Goal: Task Accomplishment & Management: Manage account settings

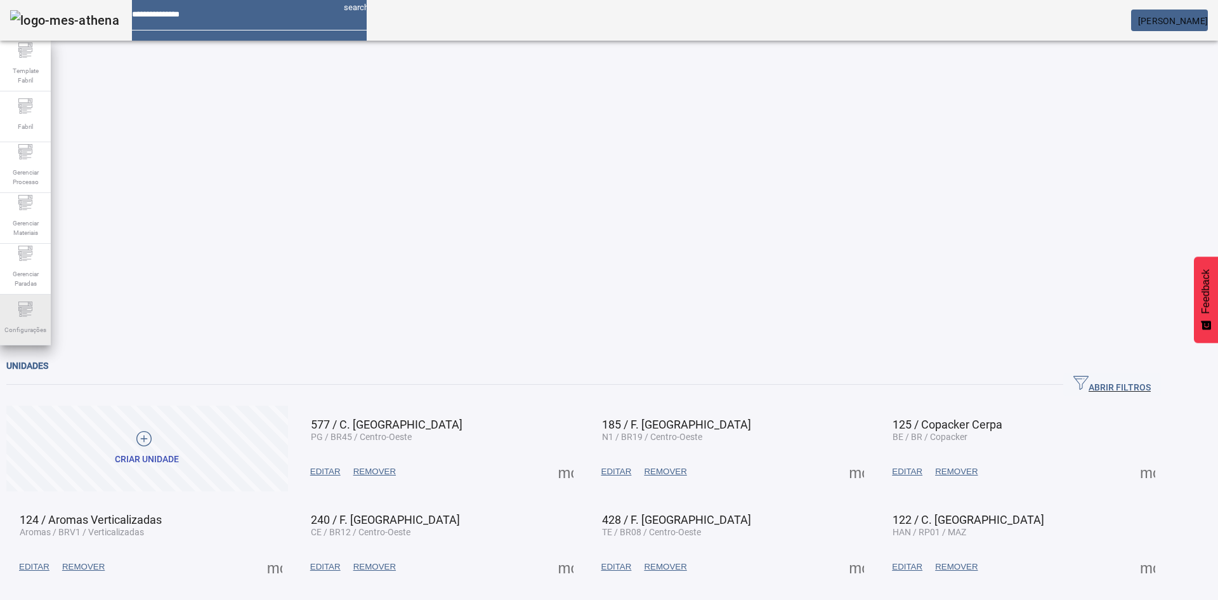
click at [31, 338] on div "Configurações" at bounding box center [25, 319] width 51 height 51
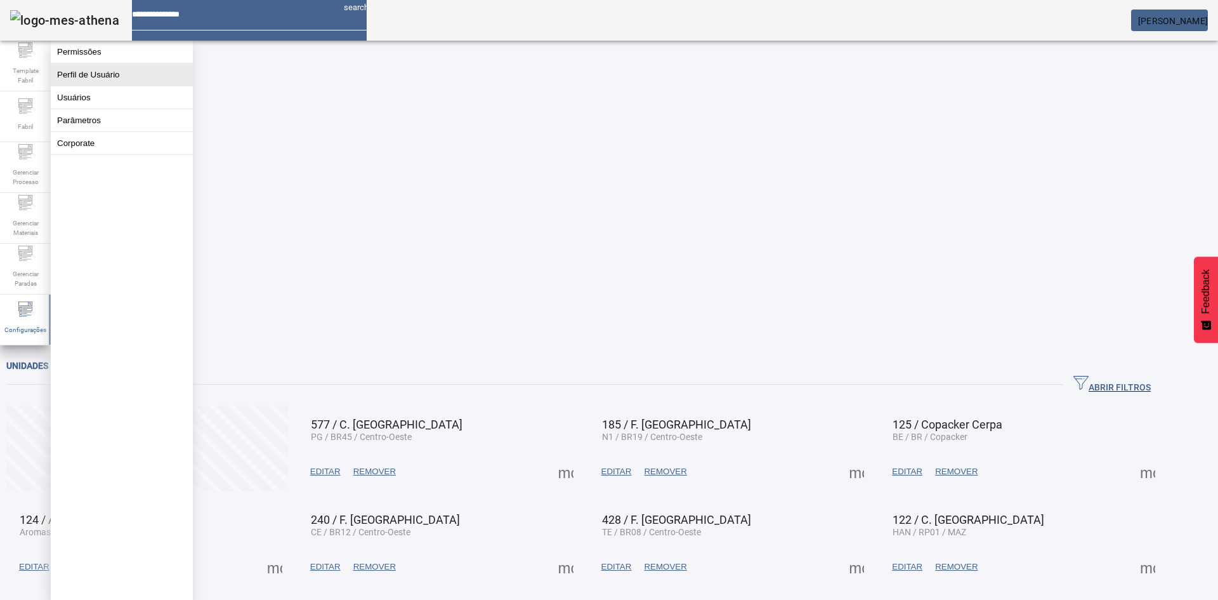
click at [149, 86] on button "Perfil de Usuário" at bounding box center [122, 74] width 142 height 22
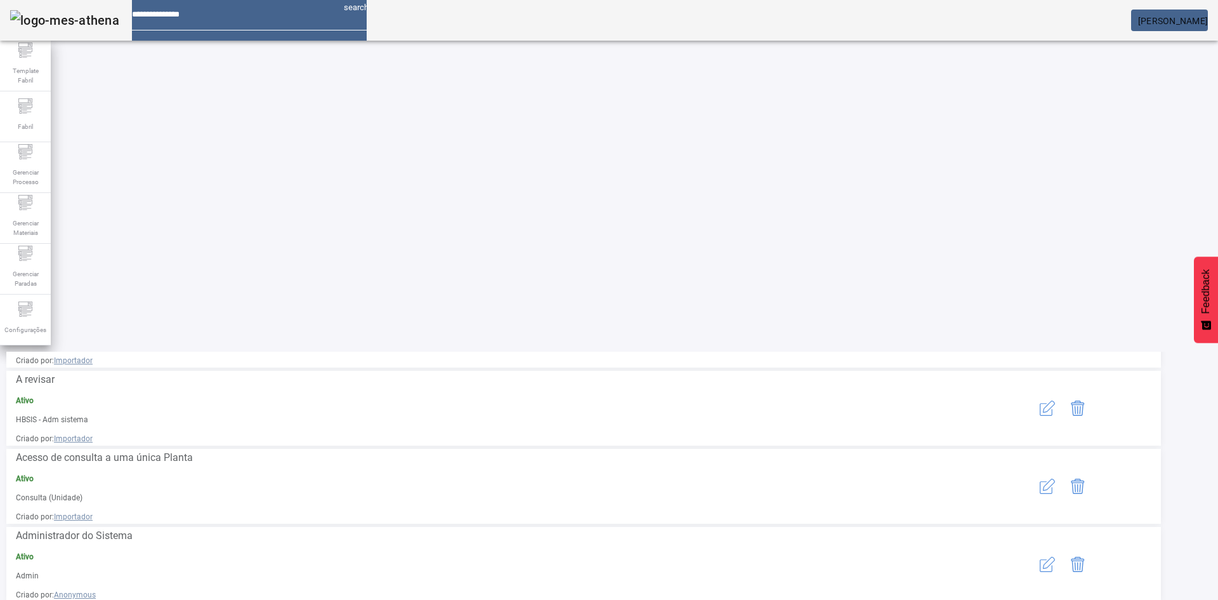
scroll to position [174, 0]
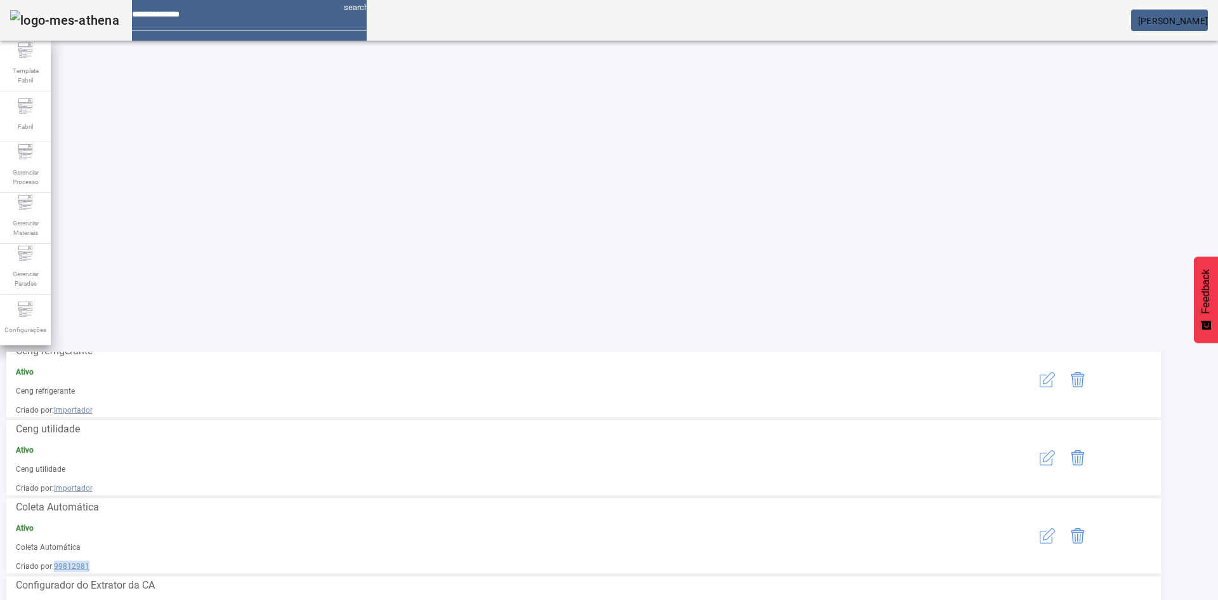
drag, startPoint x: 150, startPoint y: 193, endPoint x: 117, endPoint y: 193, distance: 32.4
click at [117, 560] on span "Criado por: 99812981" at bounding box center [492, 565] width 952 height 11
copy span "99812981"
drag, startPoint x: 108, startPoint y: 144, endPoint x: 351, endPoint y: 154, distance: 243.2
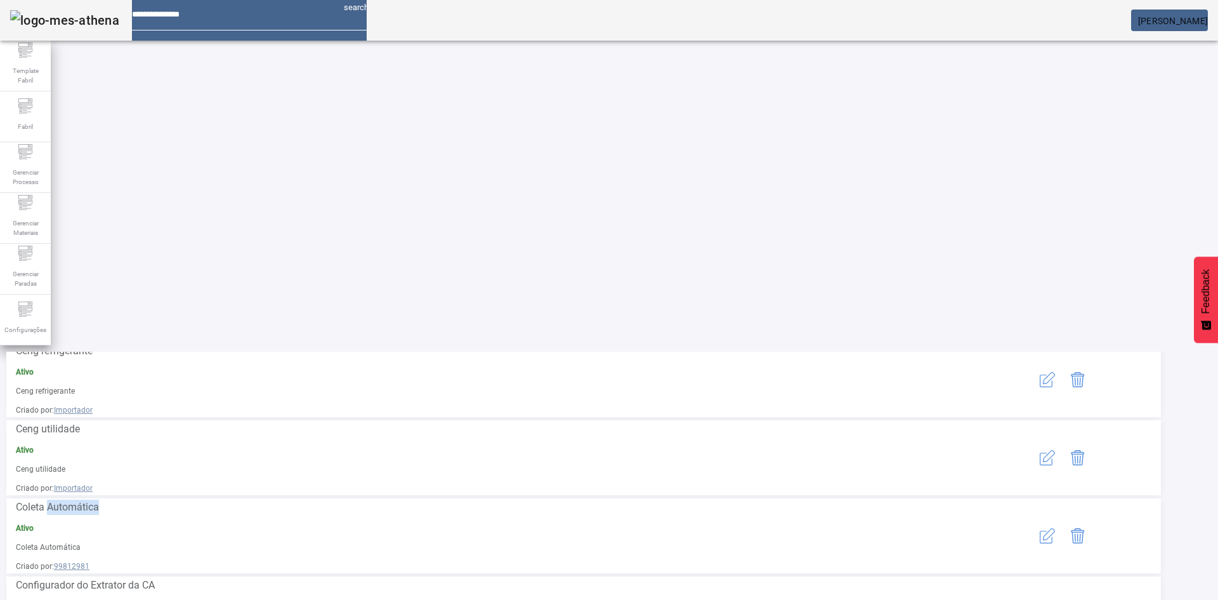
click at [351, 499] on span "Coleta Automática" at bounding box center [492, 506] width 952 height 15
click at [1055, 372] on icon "button" at bounding box center [1047, 379] width 15 height 15
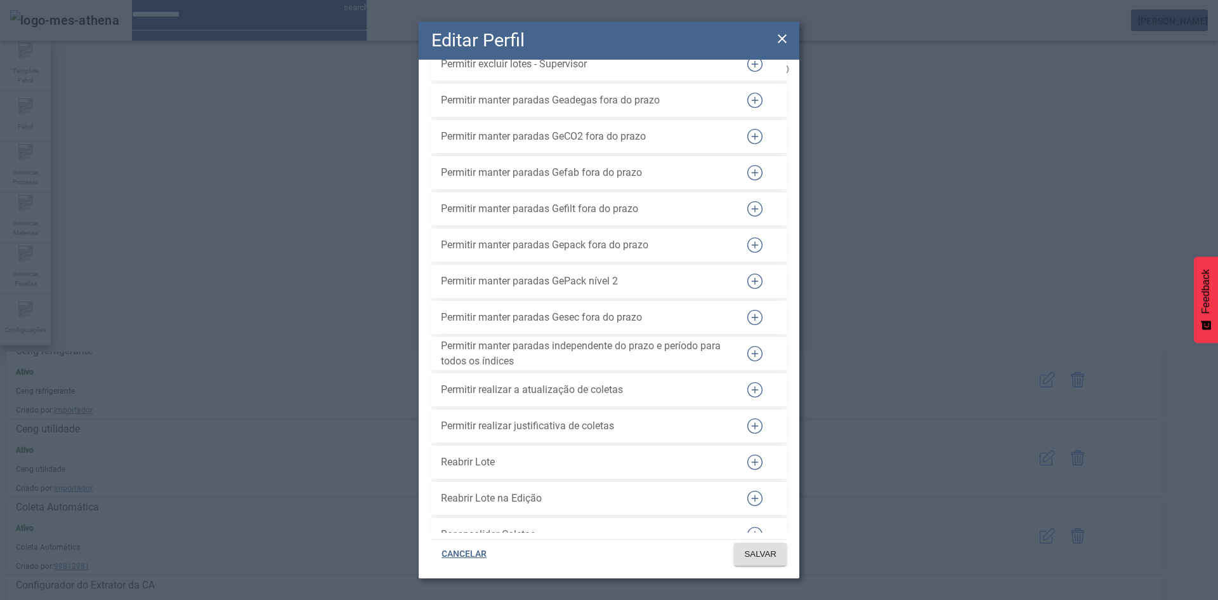
scroll to position [3321, 0]
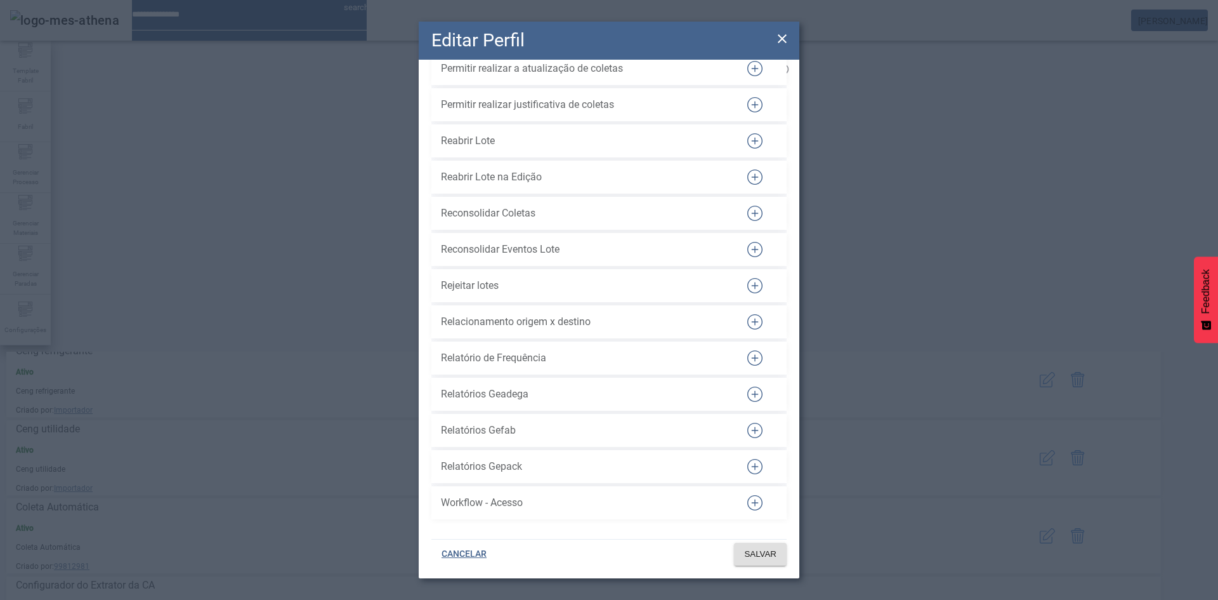
click at [780, 39] on icon at bounding box center [782, 38] width 15 height 15
